Goal: Information Seeking & Learning: Find specific fact

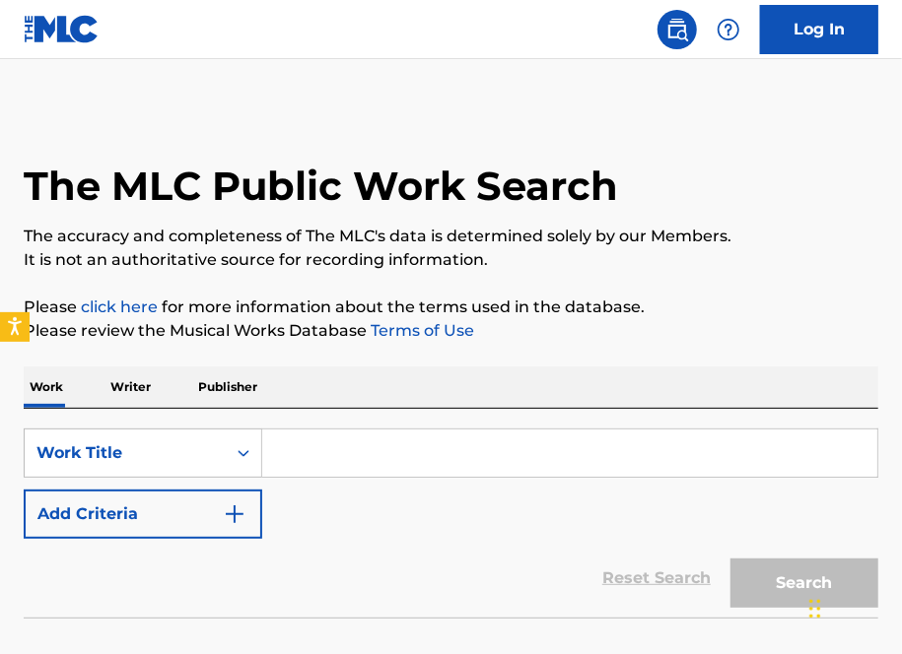
click at [154, 423] on div "SearchWithCriteria61430398-7ba5-4e2c-8852-697e17309a82 Work Title Add Criteria …" at bounding box center [451, 513] width 854 height 209
click at [123, 391] on p "Writer" at bounding box center [130, 387] width 52 height 41
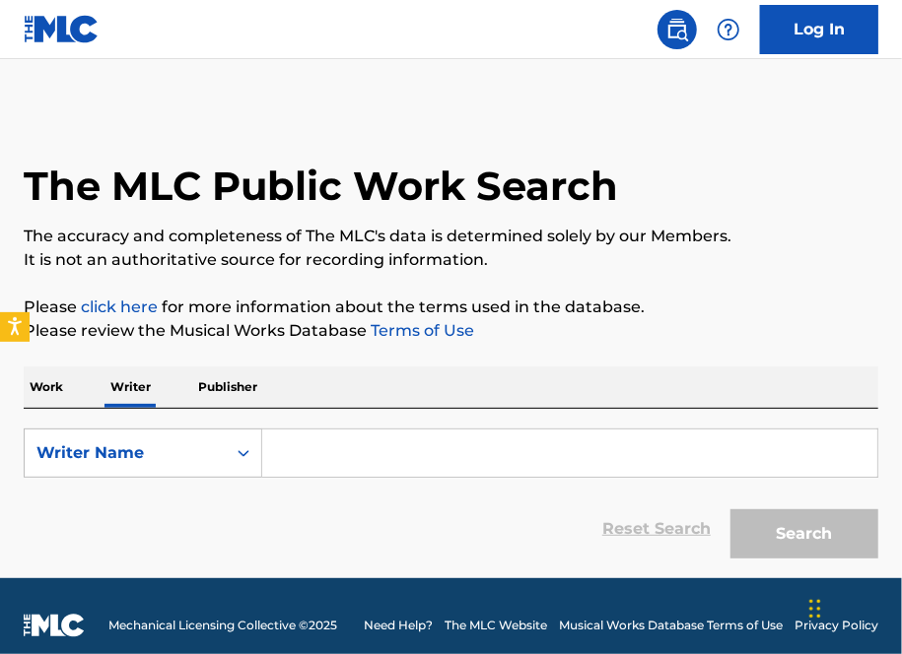
click at [325, 441] on input "Search Form" at bounding box center [569, 453] width 615 height 47
paste input "[PERSON_NAME]"
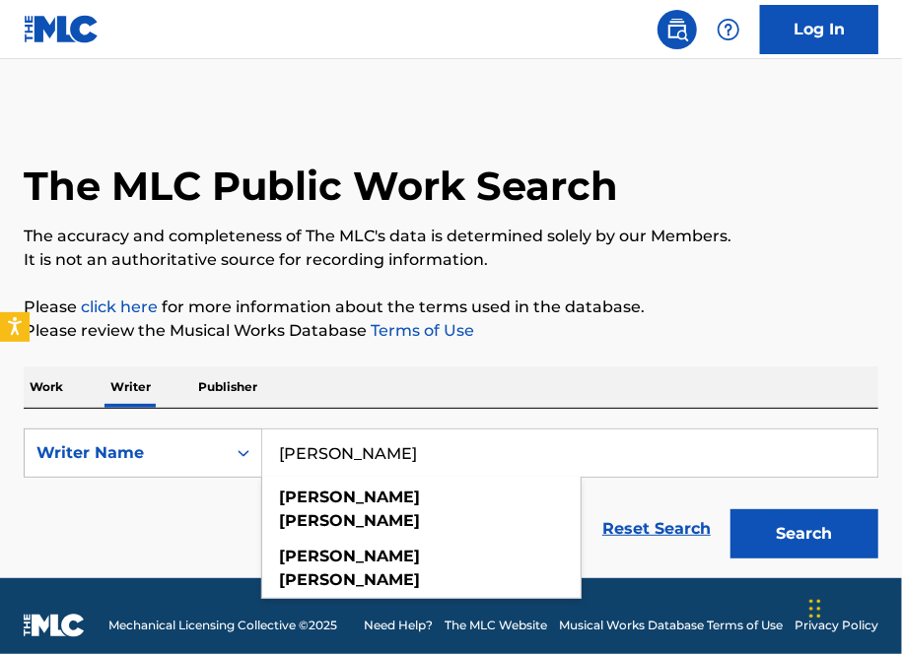
type input "[PERSON_NAME]"
click at [730, 509] on button "Search" at bounding box center [804, 533] width 148 height 49
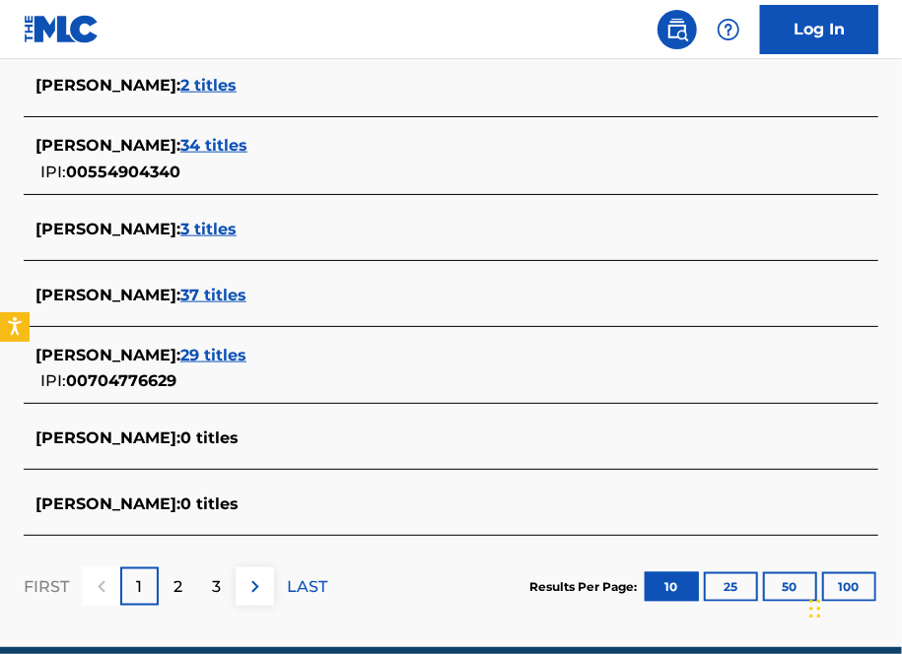
scroll to position [749, 0]
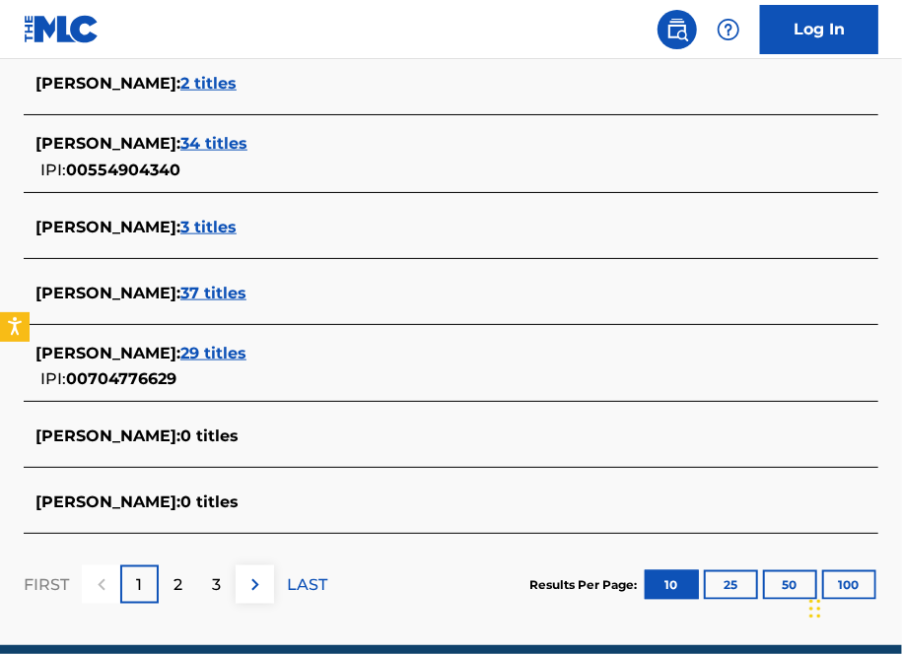
click at [209, 360] on span "29 titles" at bounding box center [213, 353] width 66 height 19
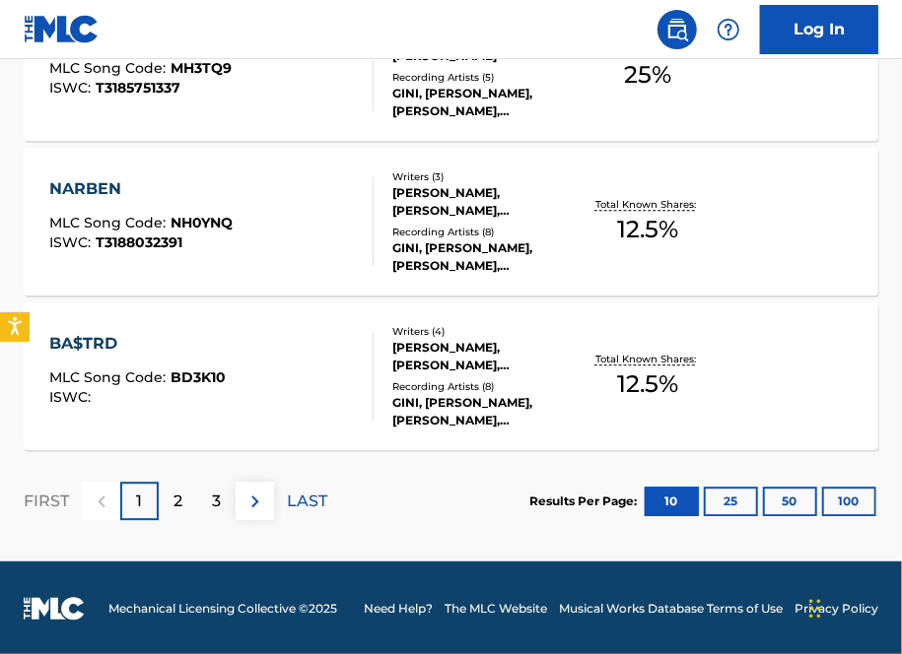
click at [189, 509] on div "2" at bounding box center [178, 501] width 38 height 38
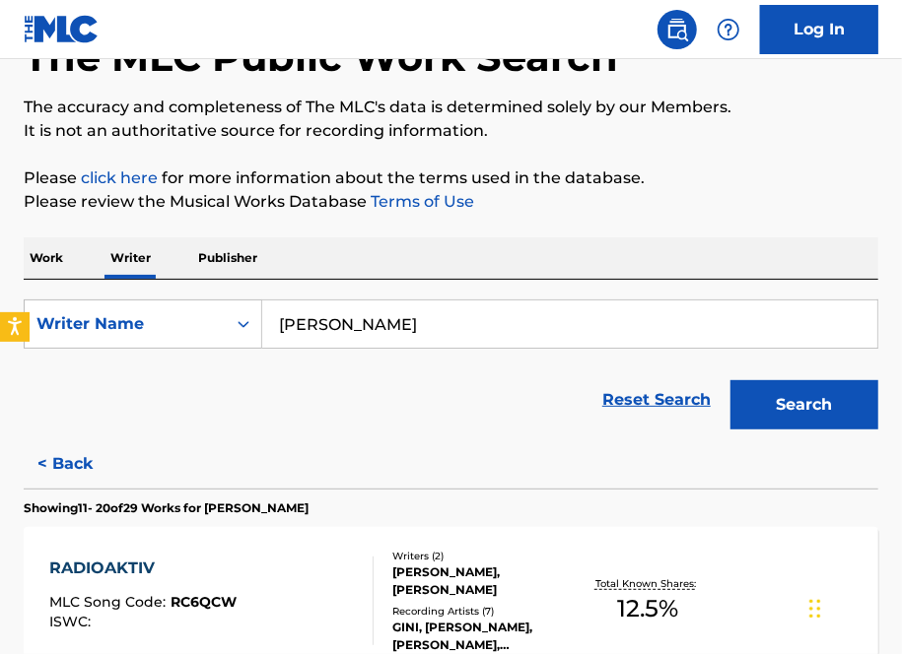
scroll to position [1746, 0]
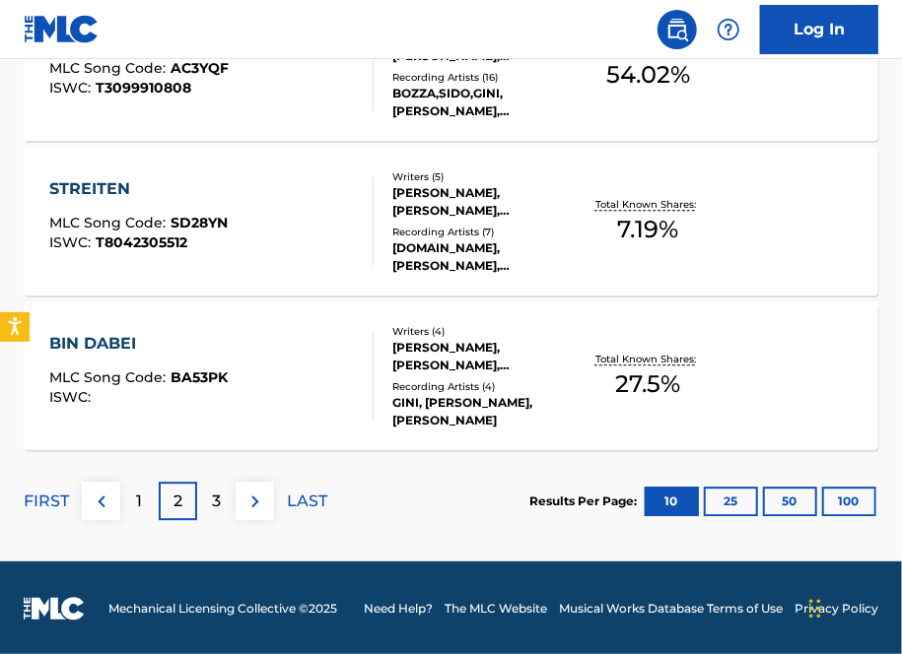
click at [300, 388] on div "BIN DABEI MLC Song Code : BA53PK ISWC :" at bounding box center [211, 376] width 324 height 89
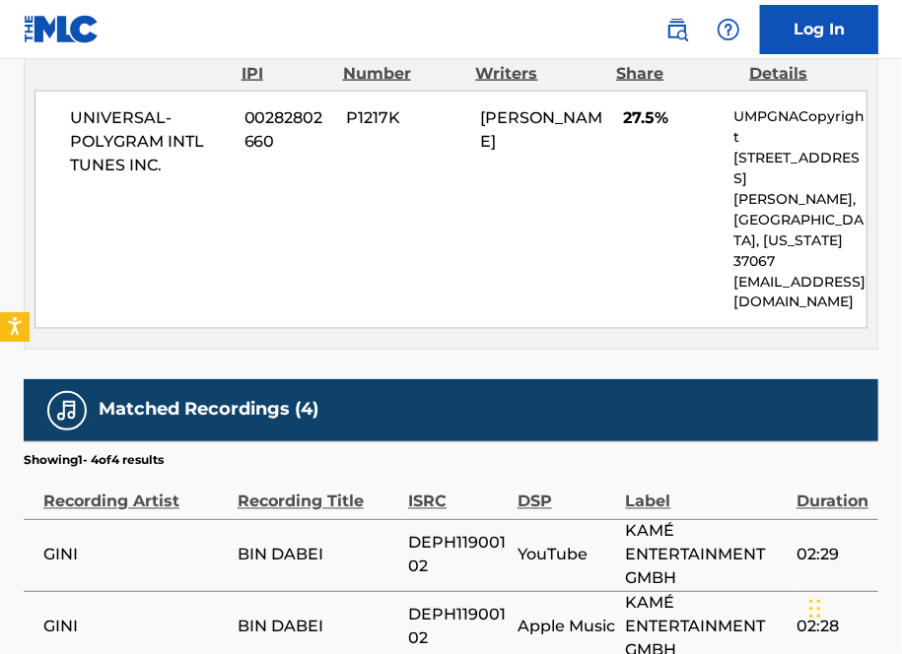
scroll to position [663, 0]
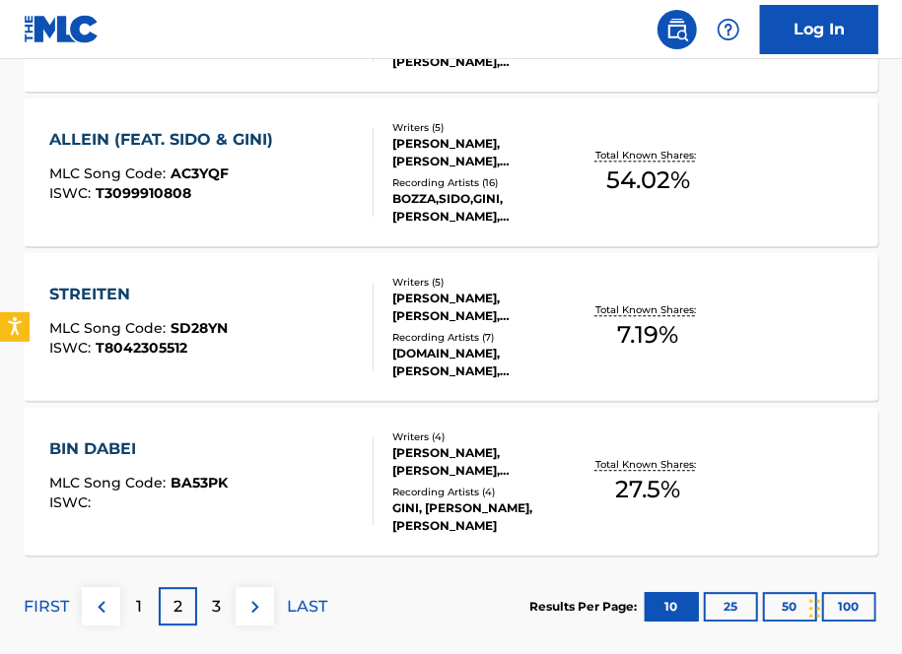
scroll to position [1747, 0]
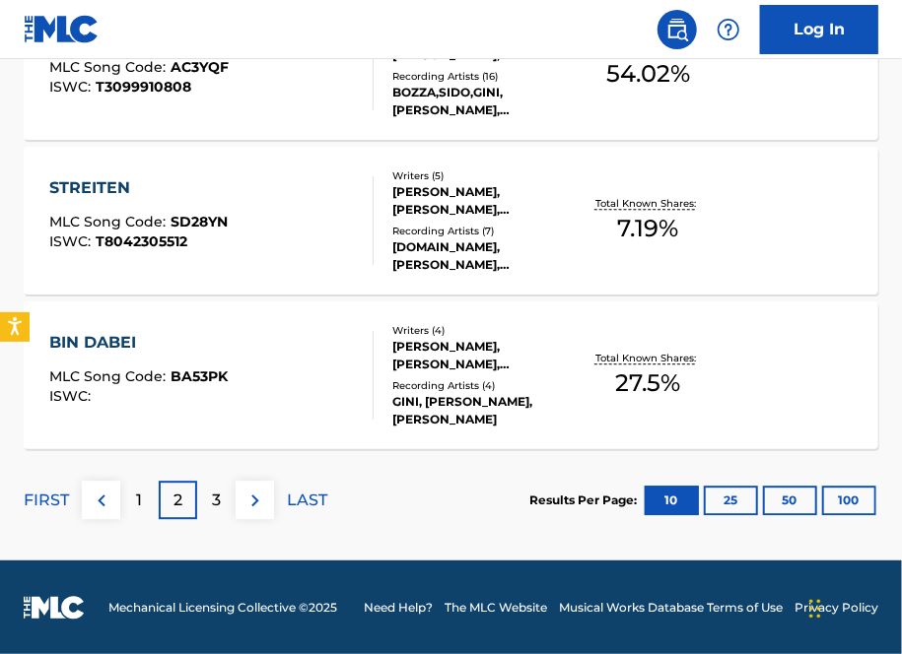
click at [146, 505] on div "1" at bounding box center [139, 500] width 38 height 38
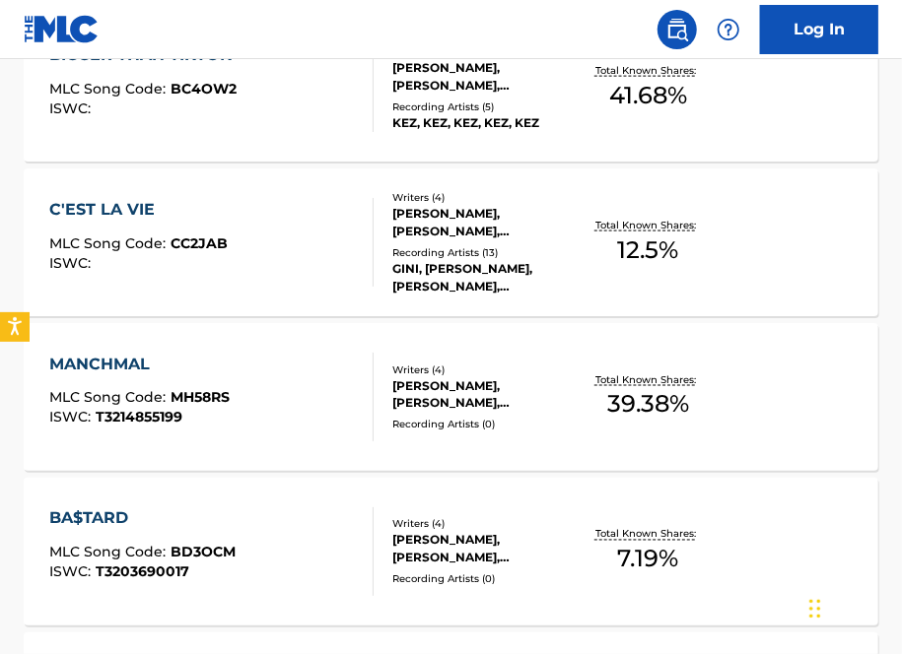
scroll to position [958, 0]
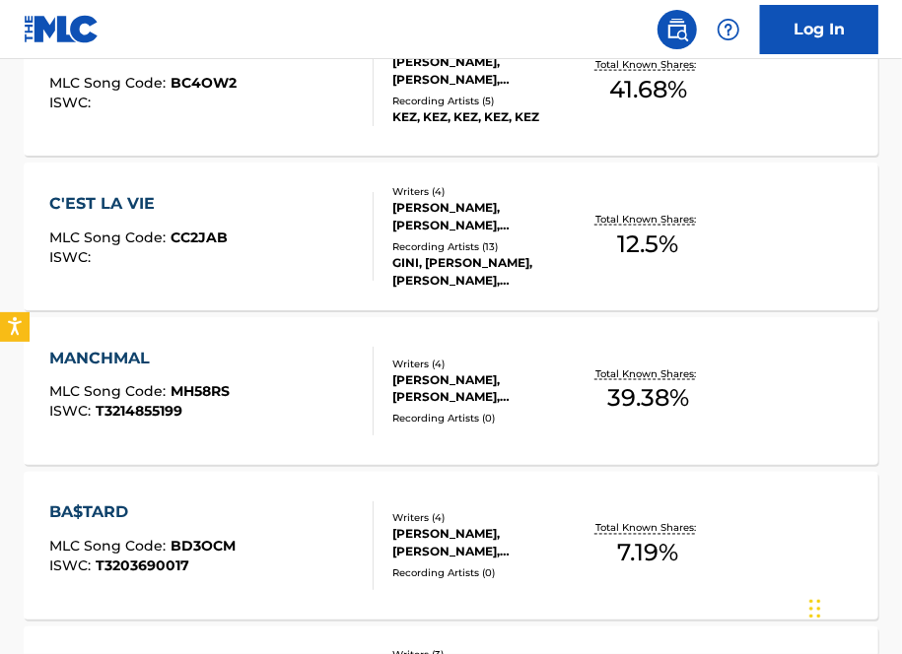
click at [278, 305] on div "C'EST LA VIE MLC Song Code : CC2JAB ISWC : Writers ( 4 ) [PERSON_NAME], [PERSON…" at bounding box center [451, 237] width 854 height 148
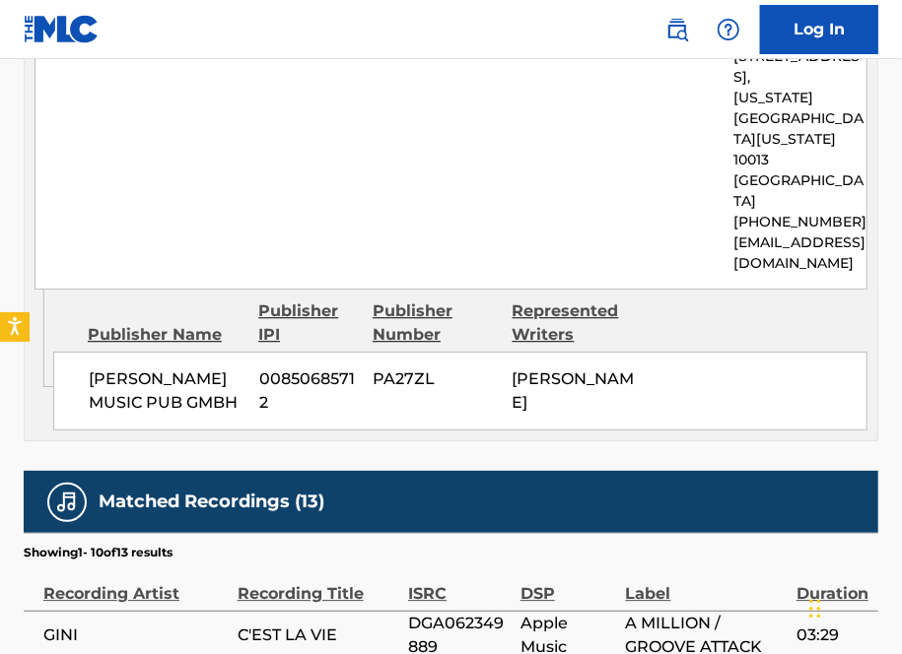
scroll to position [1764, 0]
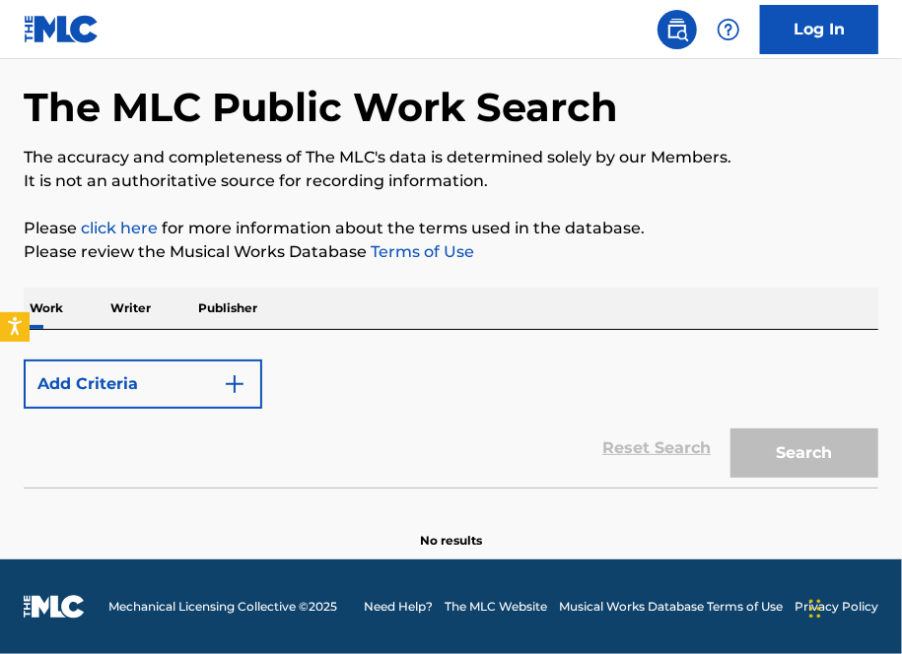
scroll to position [1747, 0]
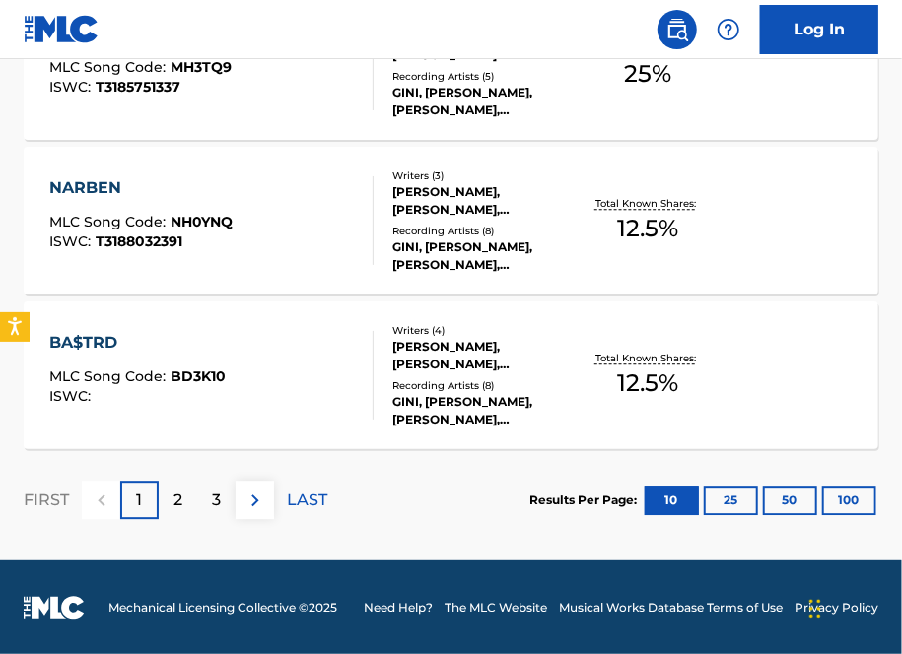
click at [224, 509] on div "3" at bounding box center [216, 500] width 38 height 38
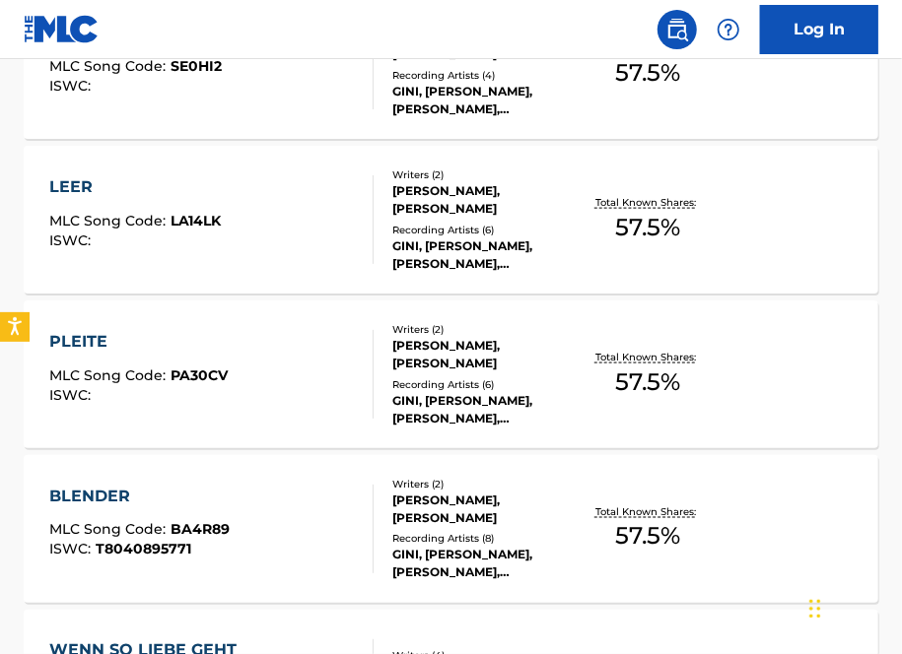
scroll to position [840, 0]
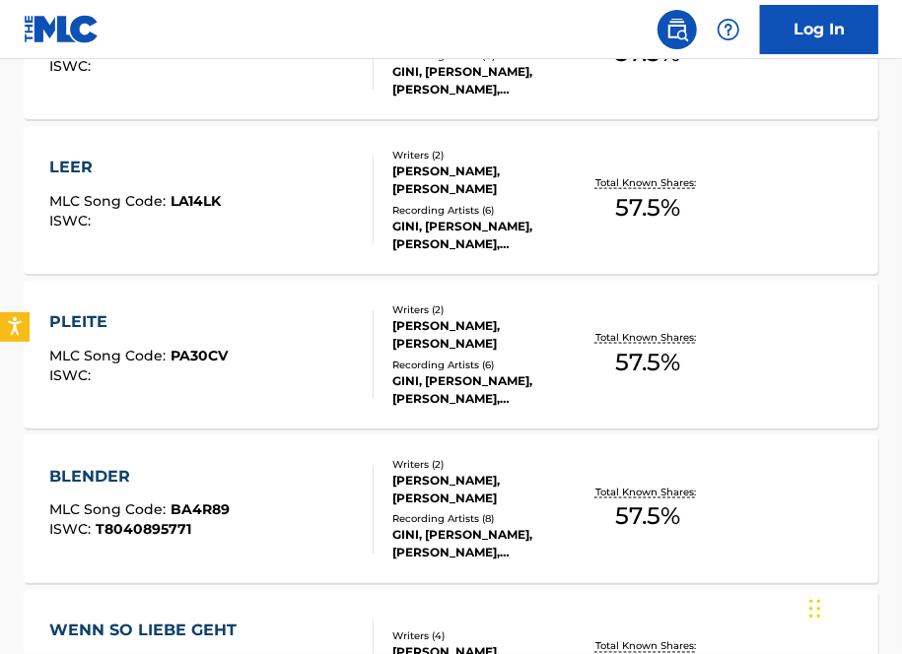
click at [243, 316] on div "PLEITE MLC Song Code : PA30CV ISWC :" at bounding box center [211, 354] width 324 height 89
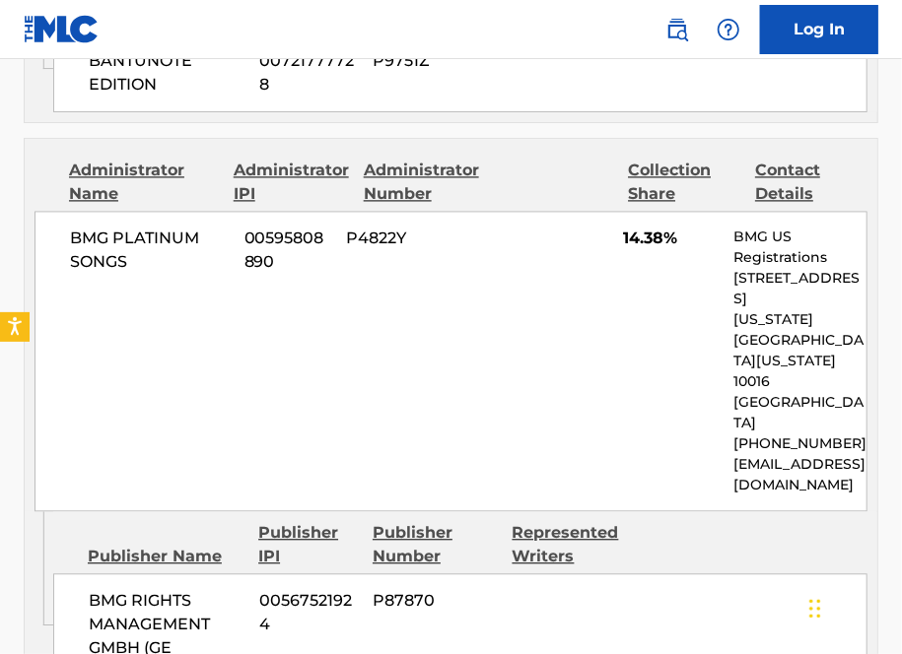
scroll to position [1235, 0]
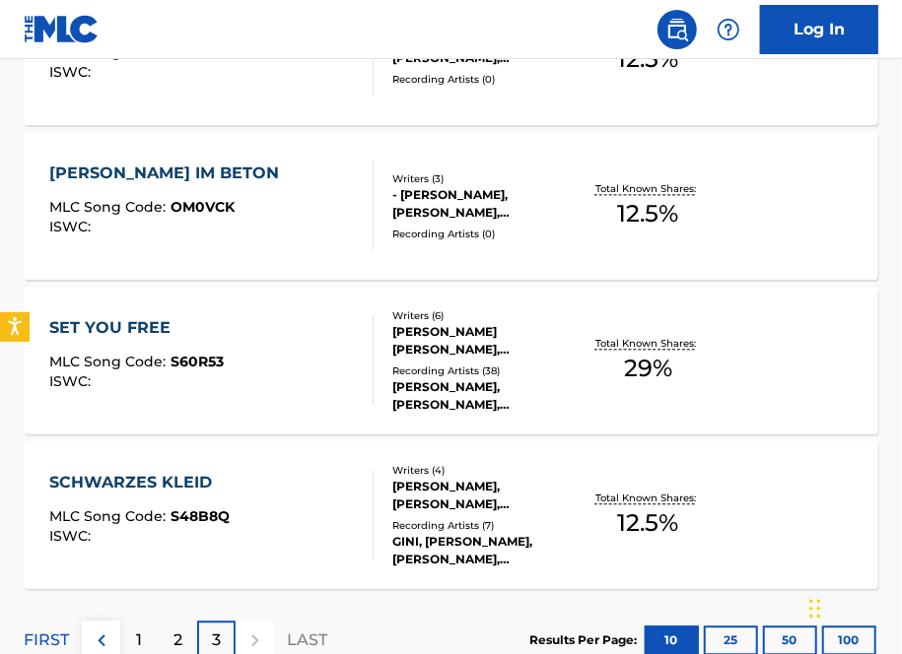
scroll to position [1457, 0]
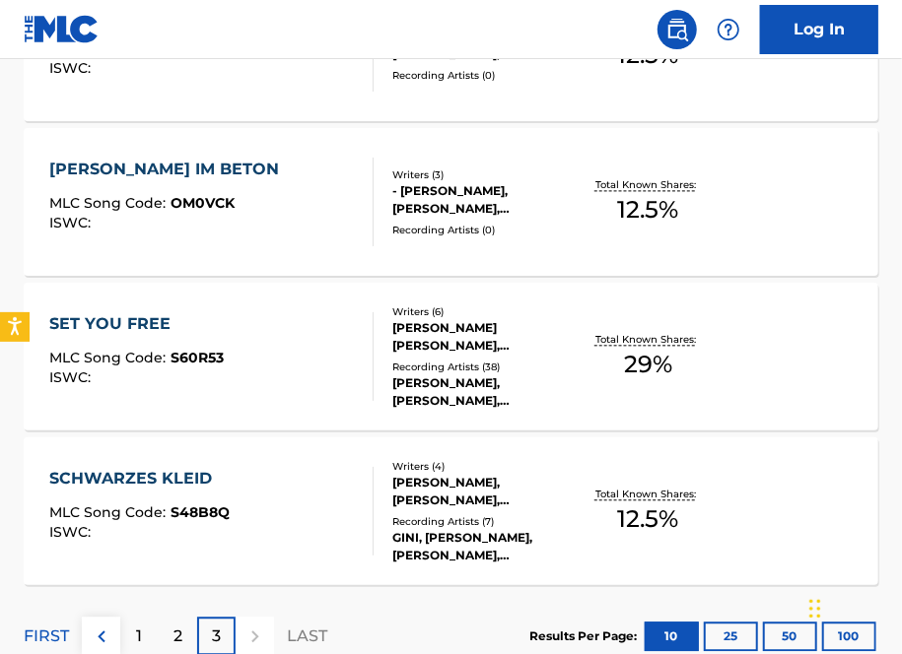
click at [349, 351] on div "SET YOU FREE MLC Song Code : S60R53 ISWC :" at bounding box center [211, 356] width 324 height 89
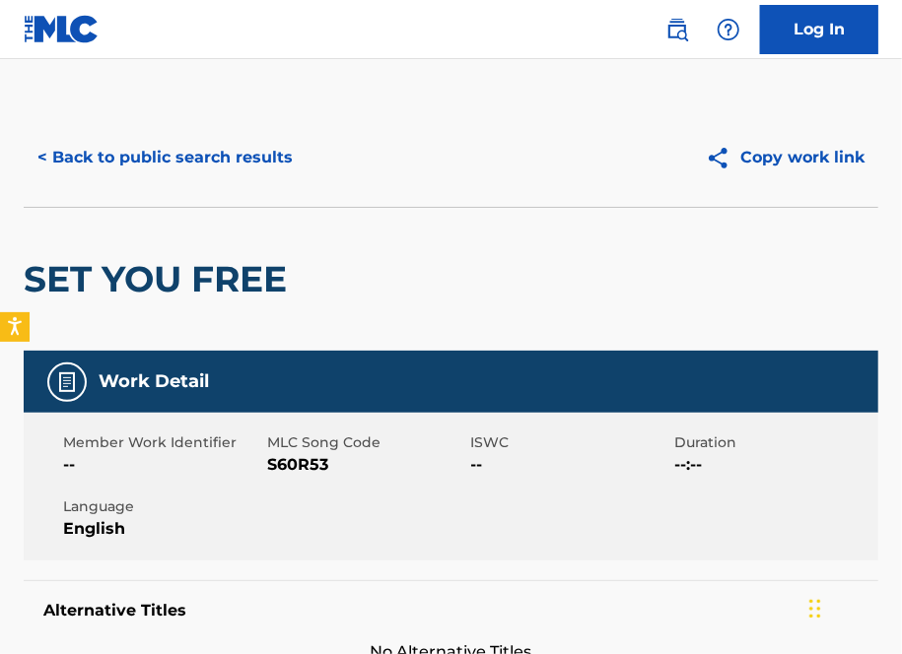
click at [211, 162] on button "< Back to public search results" at bounding box center [165, 157] width 283 height 49
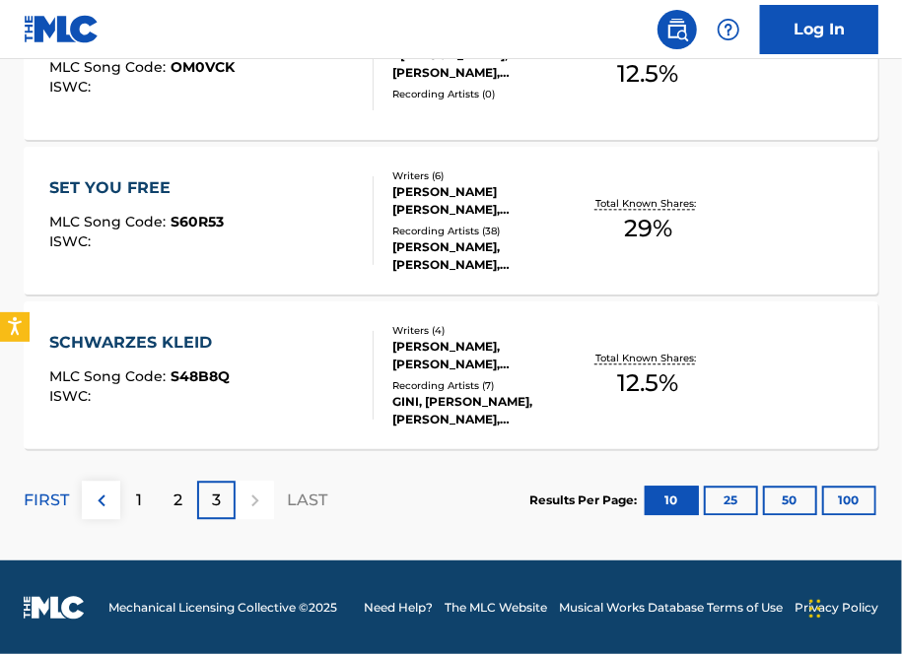
scroll to position [1589, 0]
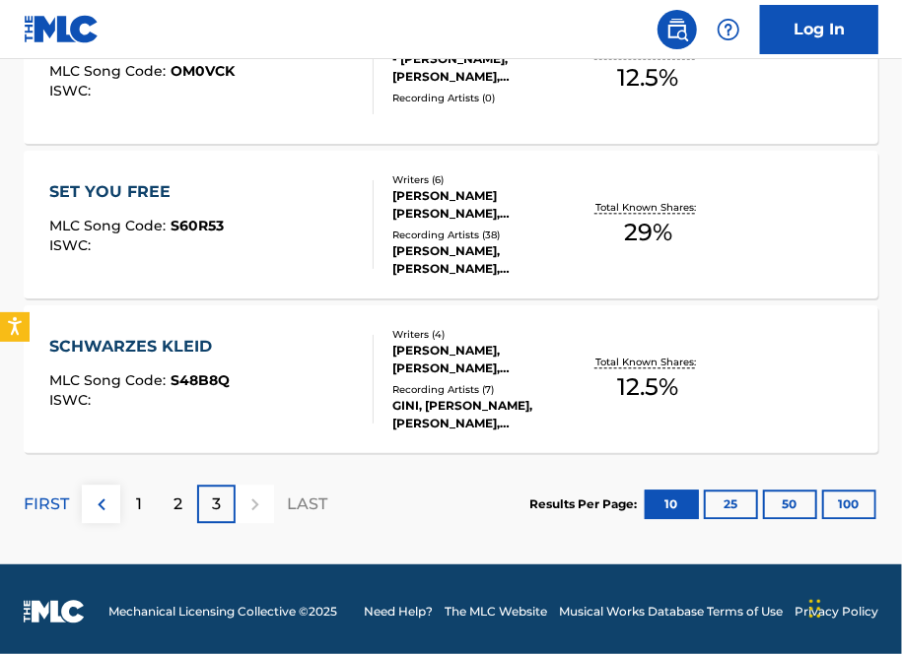
click at [282, 348] on div "SCHWARZES KLEID MLC Song Code : S48B8Q ISWC :" at bounding box center [211, 379] width 324 height 89
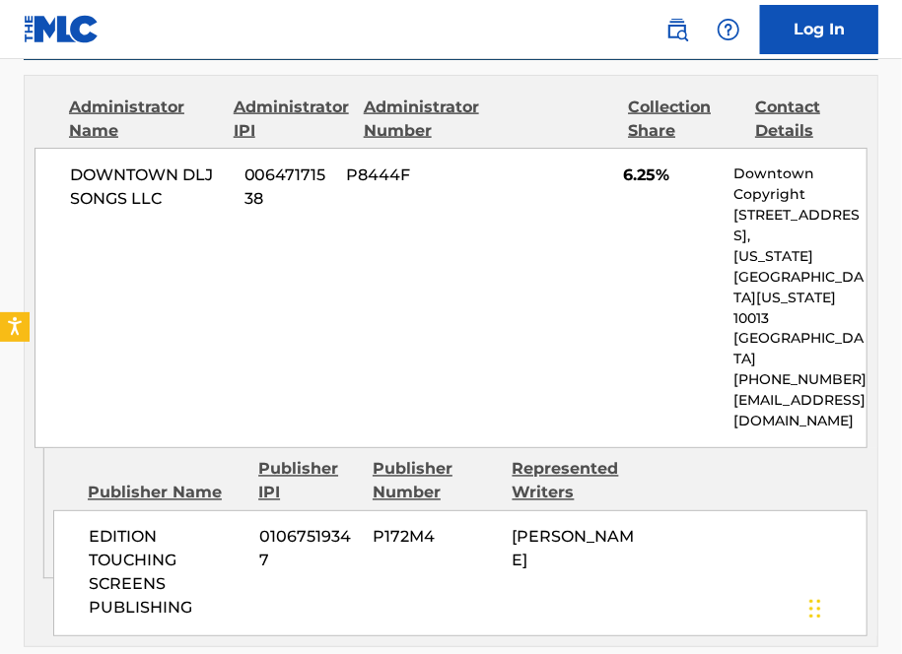
scroll to position [1017, 0]
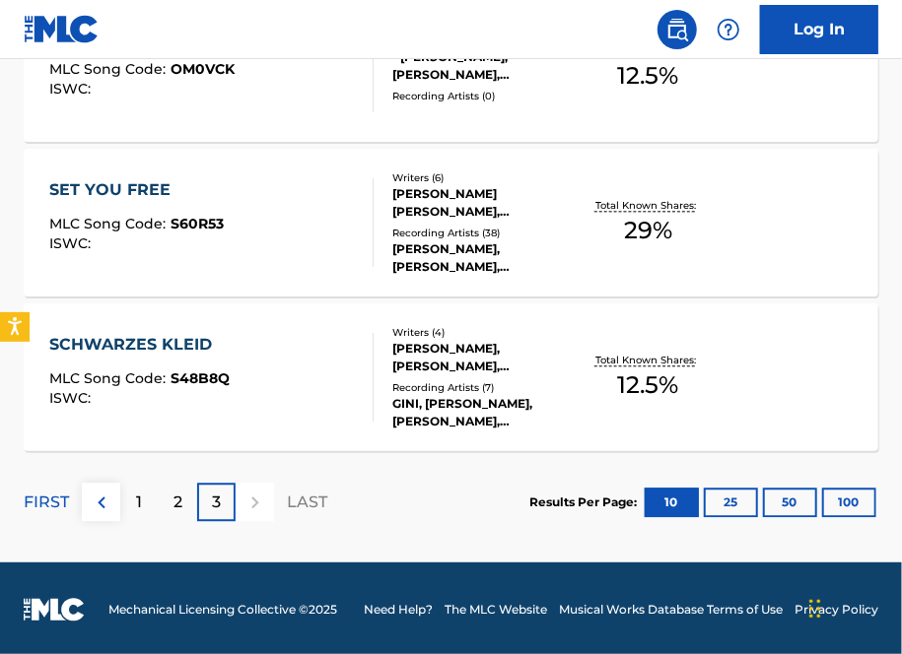
scroll to position [1591, 0]
click at [214, 157] on div "SET YOU FREE MLC Song Code : S60R53 ISWC : Writers ( 6 ) [PERSON_NAME] [PERSON_…" at bounding box center [451, 223] width 854 height 148
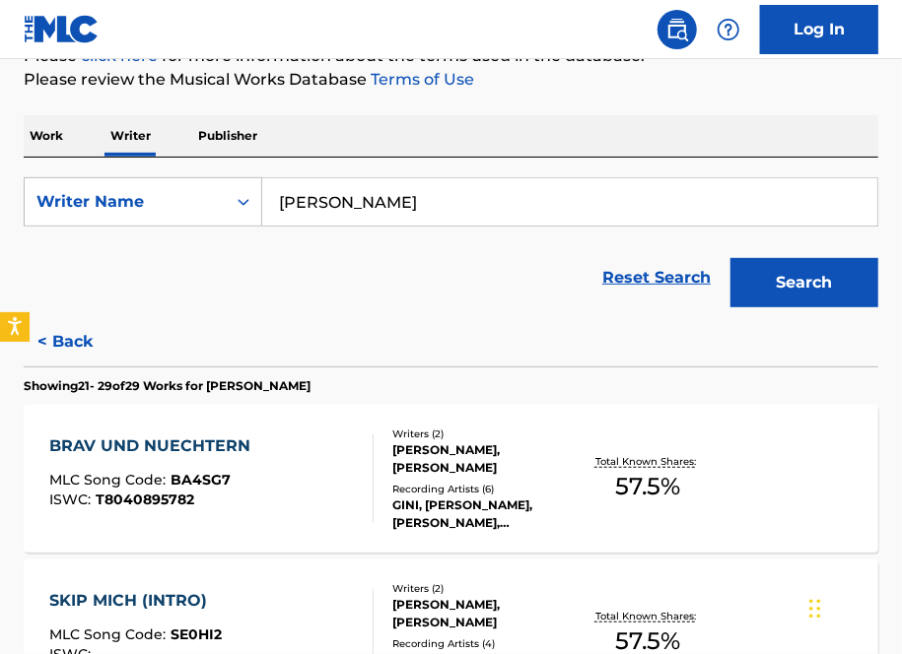
scroll to position [695, 0]
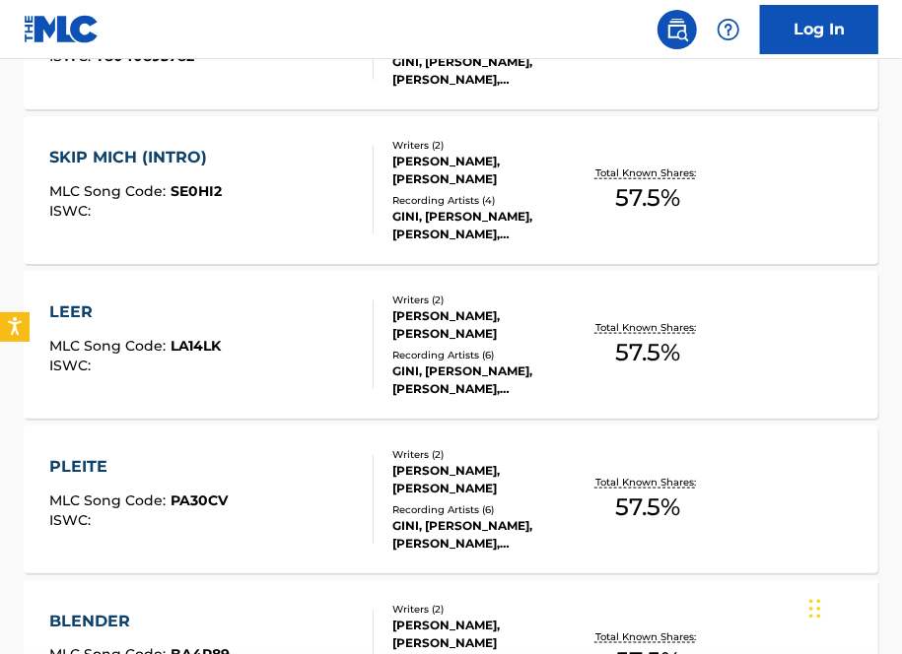
click at [229, 216] on div "SKIP MICH (INTRO) MLC Song Code : SE0HI2 ISWC :" at bounding box center [211, 190] width 324 height 89
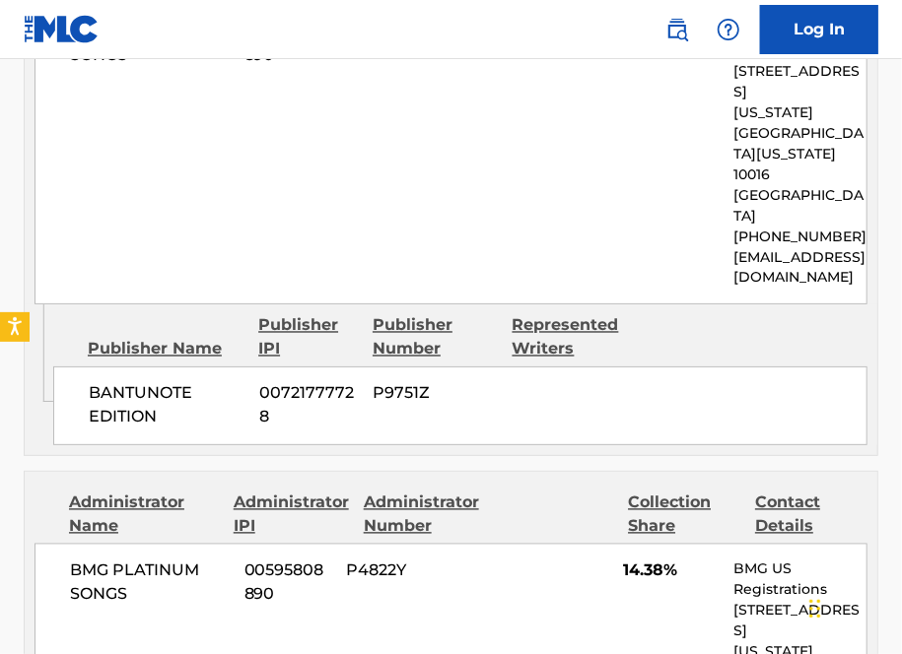
scroll to position [1190, 0]
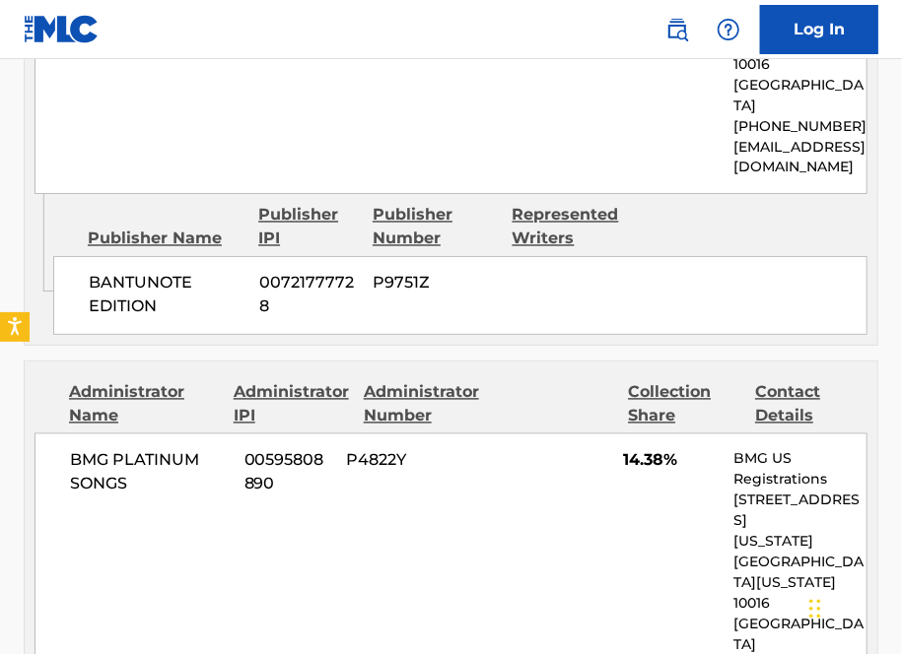
click at [229, 272] on span "BANTUNOTE EDITION" at bounding box center [167, 295] width 156 height 47
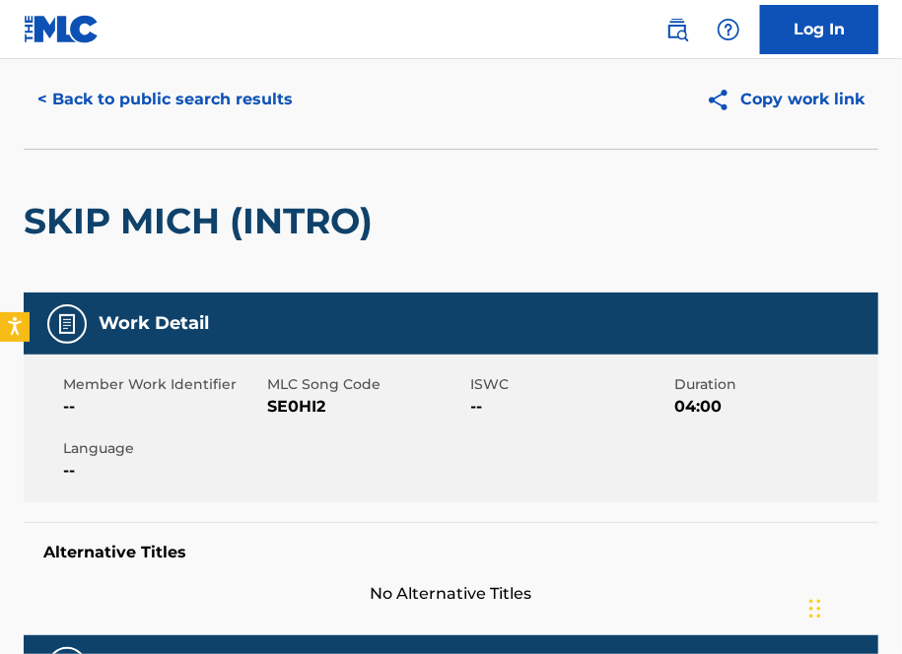
click at [100, 98] on button "< Back to public search results" at bounding box center [165, 99] width 283 height 49
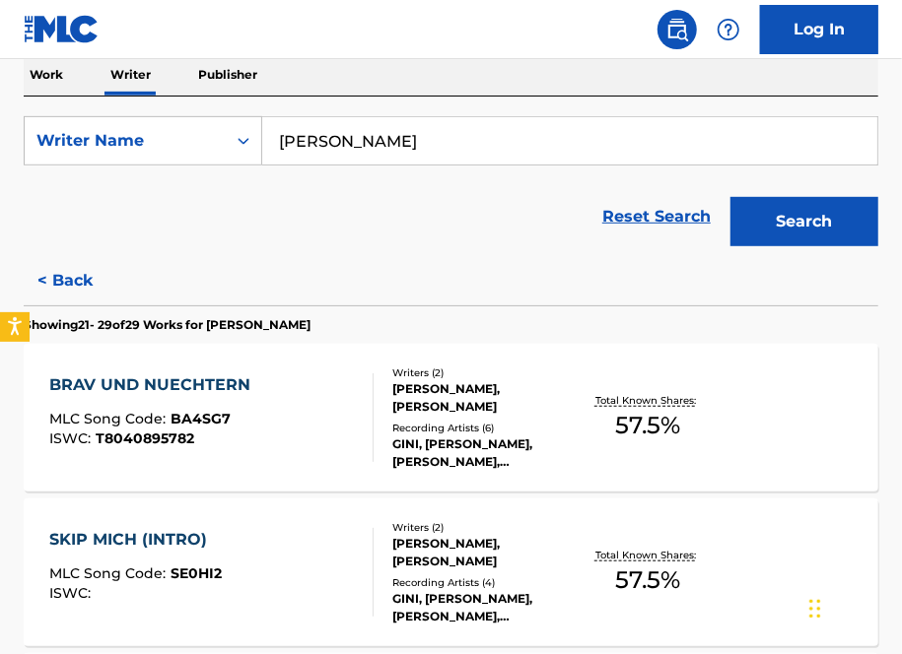
scroll to position [311, 0]
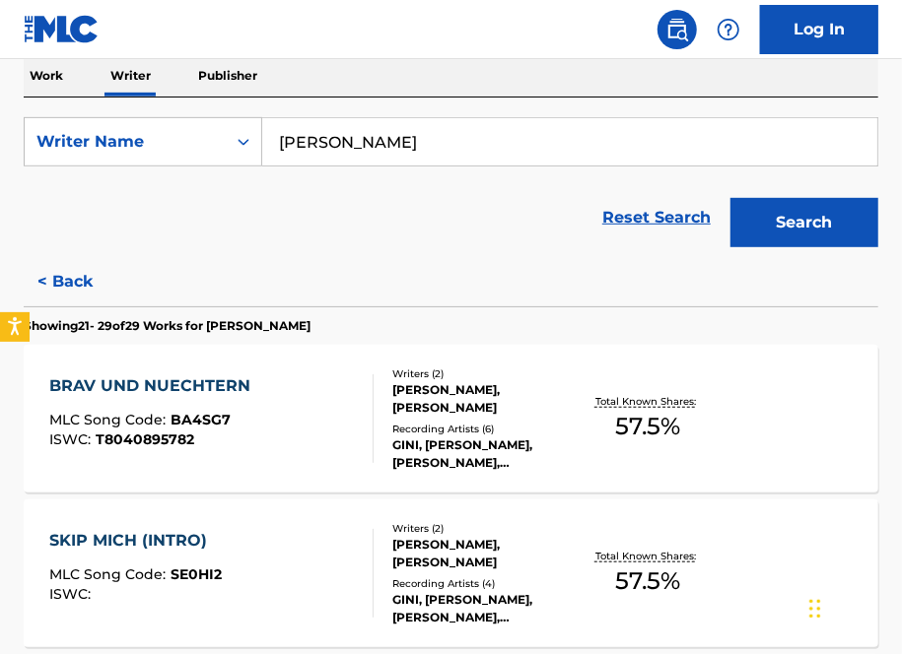
click at [354, 429] on div "BRAV UND NUECHTERN MLC Song Code : BA4SG7 ISWC : T8040895782" at bounding box center [211, 418] width 324 height 89
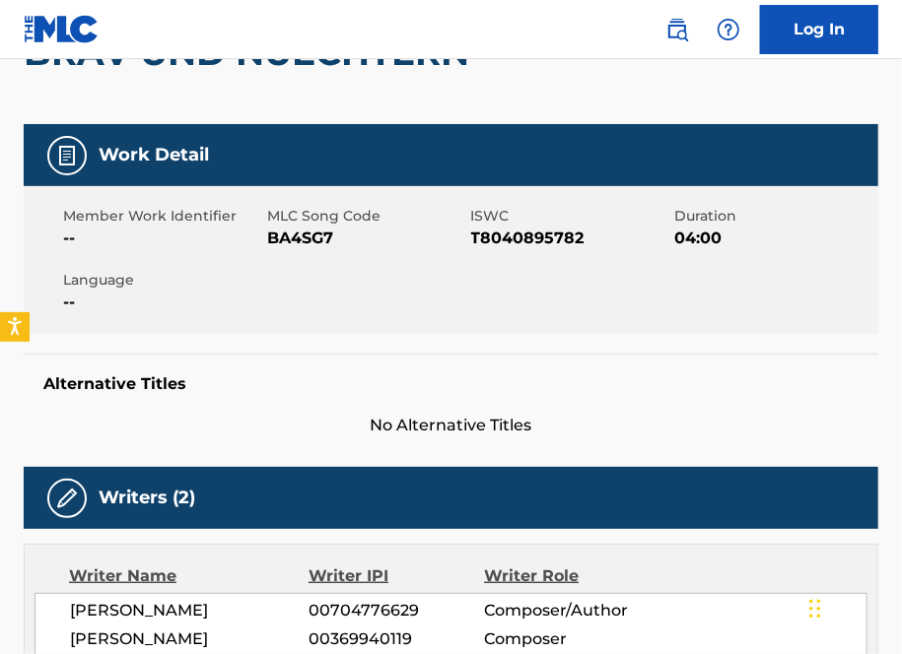
scroll to position [226, 0]
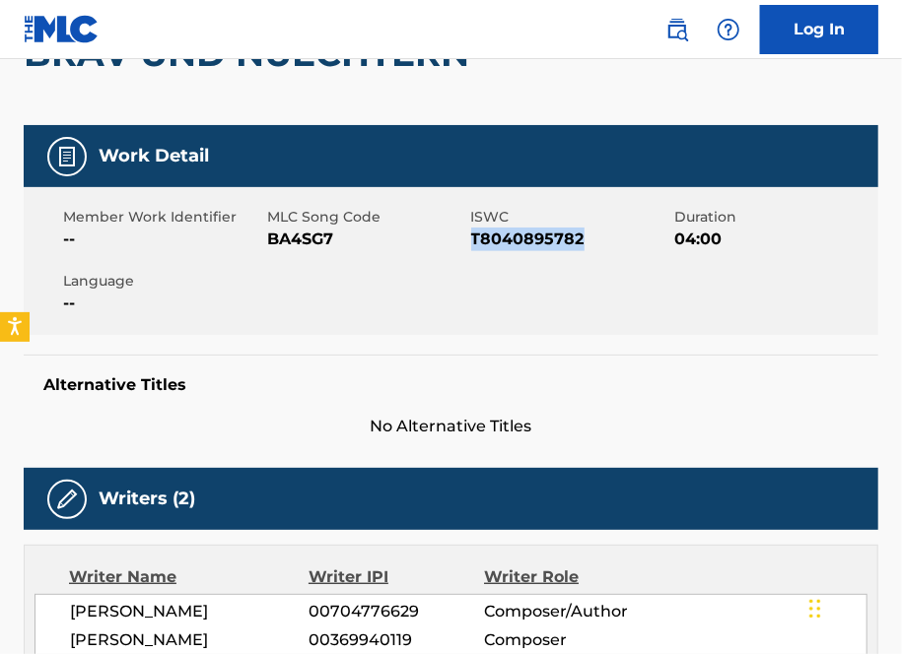
drag, startPoint x: 592, startPoint y: 240, endPoint x: 473, endPoint y: 235, distance: 119.4
click at [473, 235] on span "T8040895782" at bounding box center [570, 240] width 199 height 24
copy span "T8040895782"
